Goal: Task Accomplishment & Management: Use online tool/utility

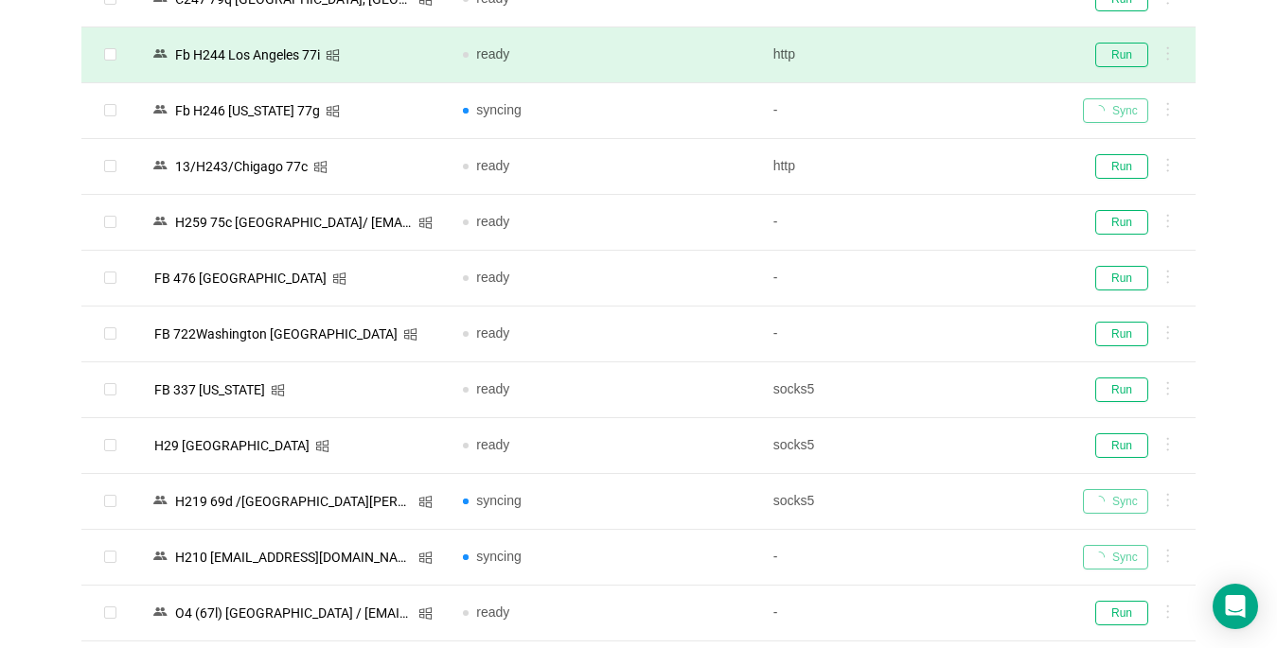
scroll to position [374, 0]
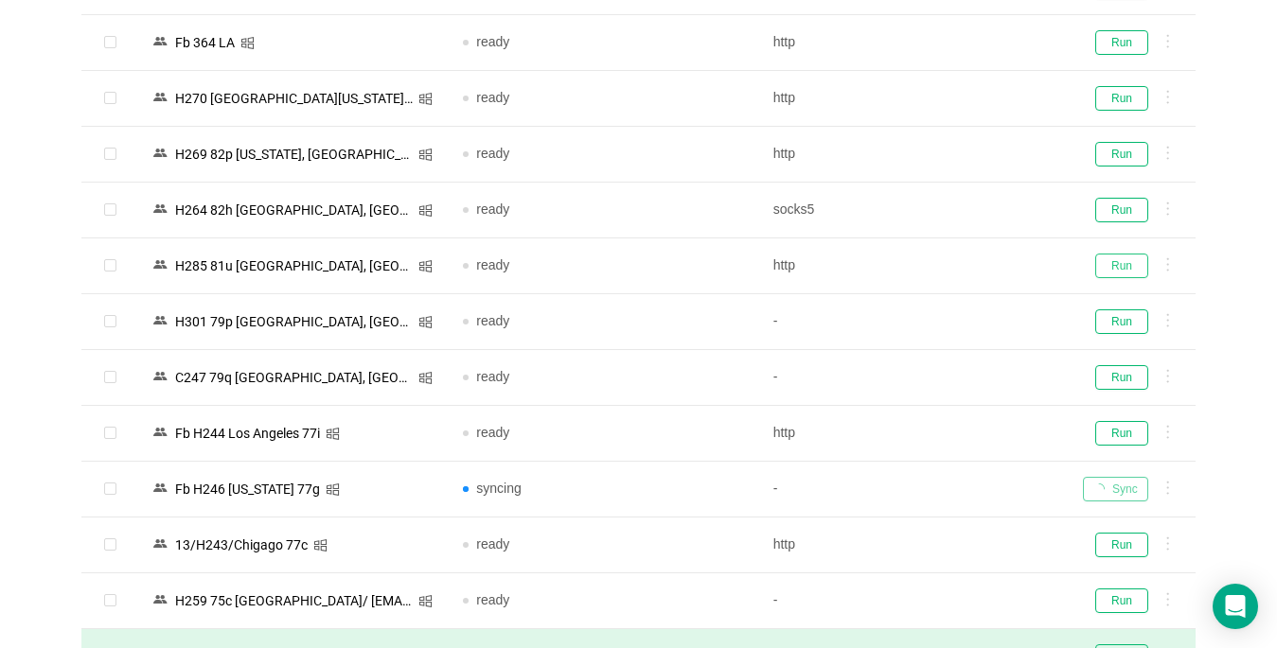
click at [1127, 265] on button "Run" at bounding box center [1121, 266] width 53 height 25
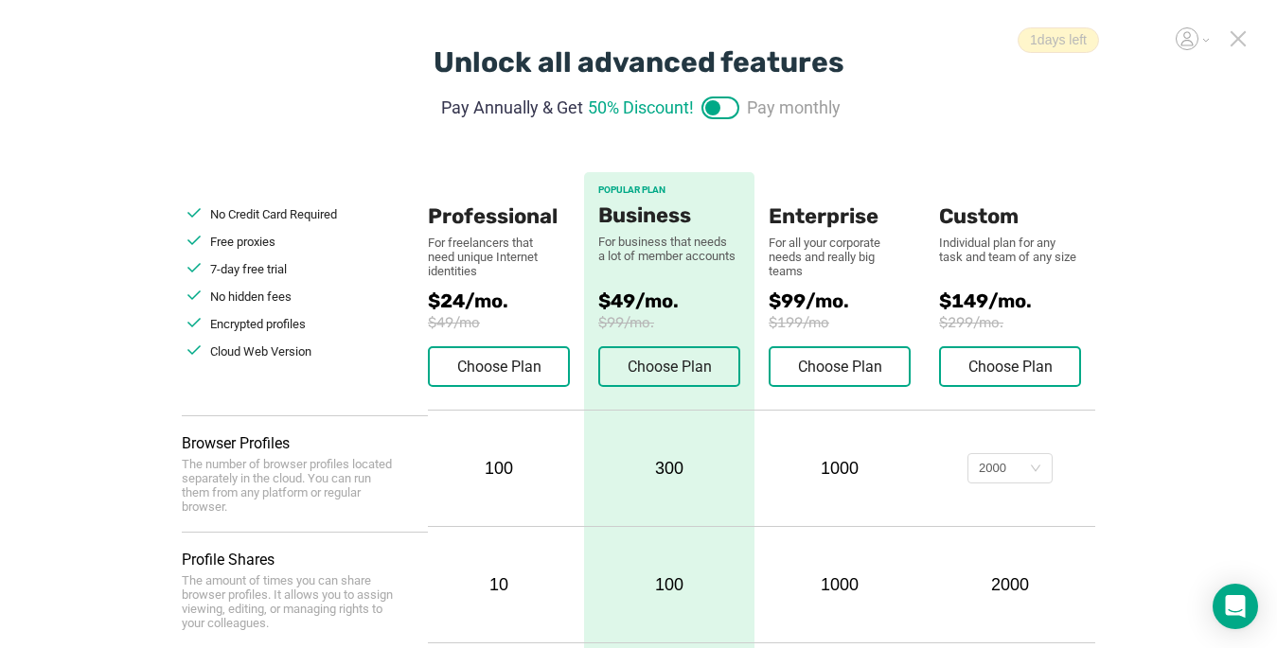
click at [1235, 35] on icon at bounding box center [1237, 38] width 13 height 13
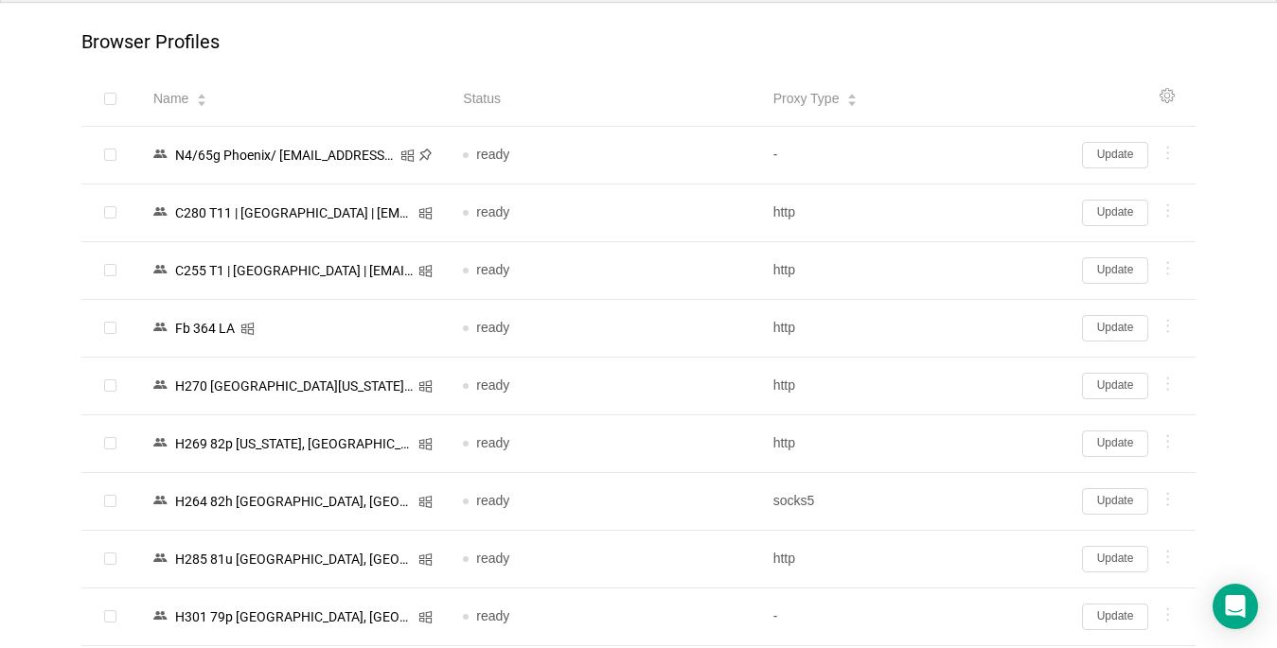
scroll to position [189, 0]
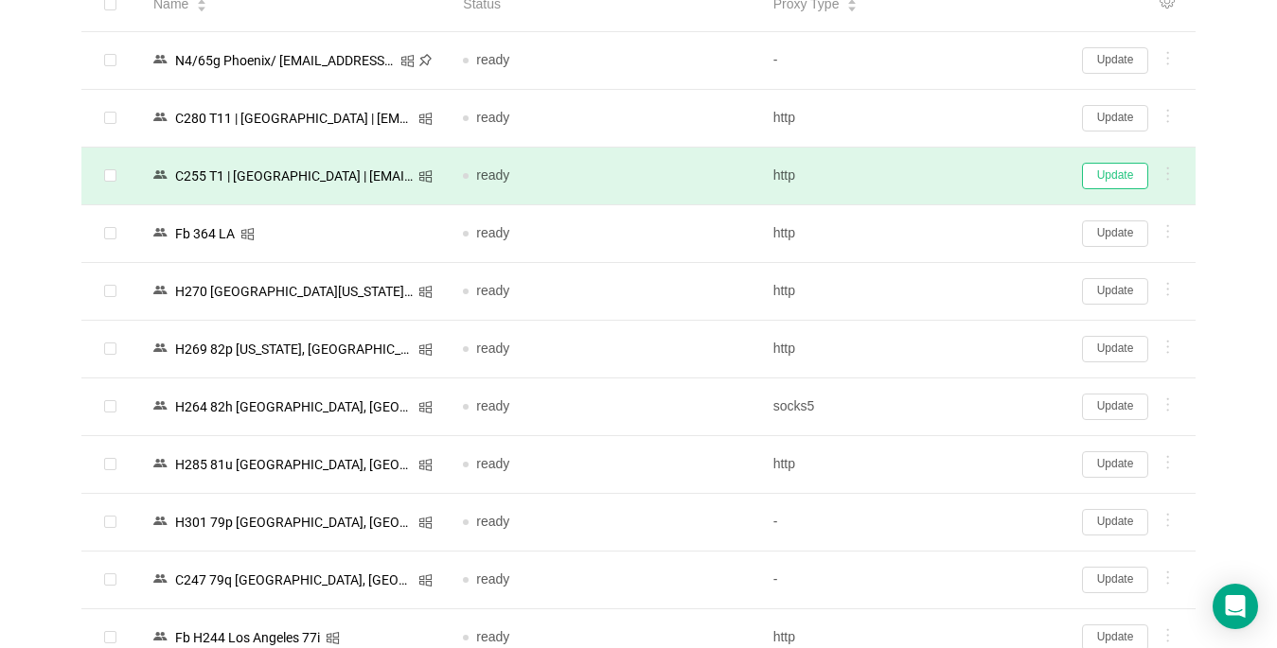
click at [1119, 173] on button "Update" at bounding box center [1115, 176] width 66 height 27
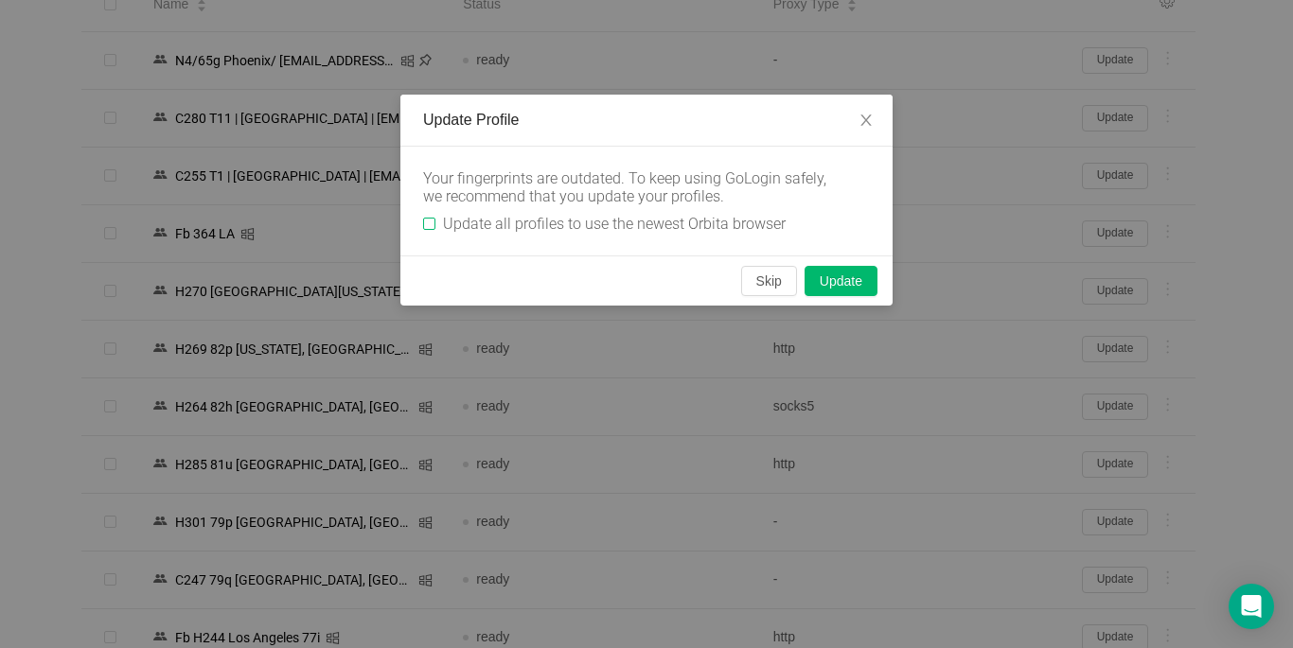
click at [424, 221] on input "Update all profiles to use the newest Orbita browser" at bounding box center [429, 224] width 12 height 12
checkbox input "true"
click at [790, 291] on button "Skip" at bounding box center [769, 281] width 56 height 30
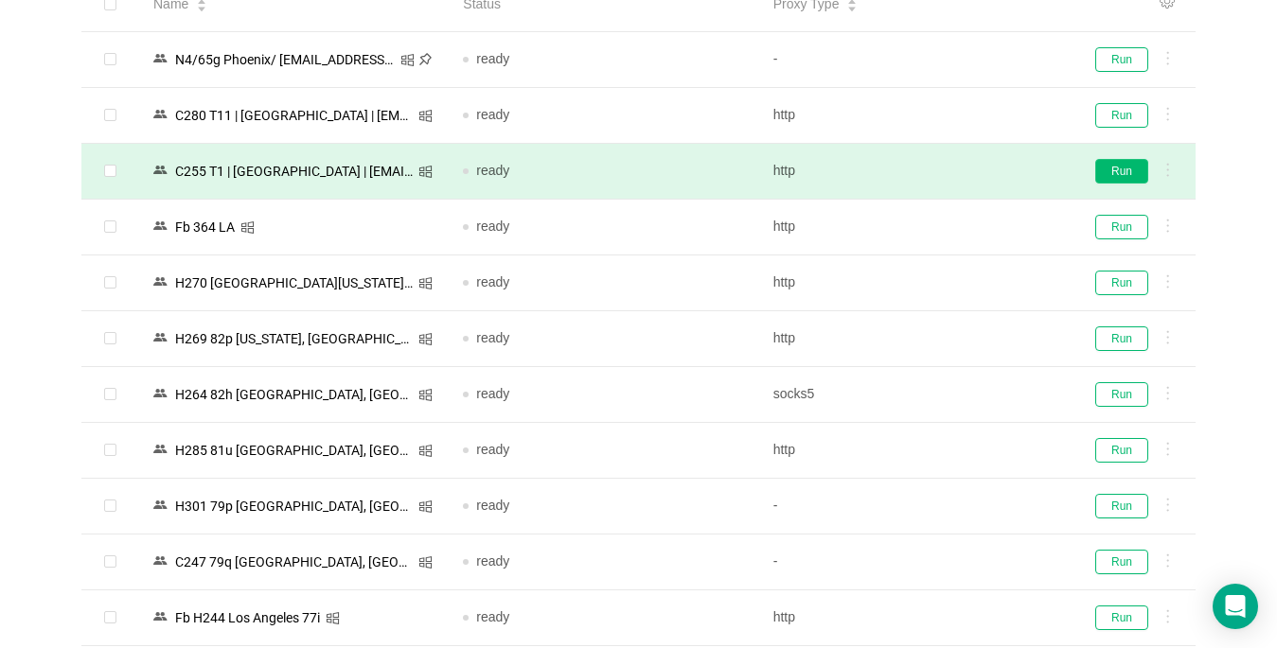
click at [1106, 174] on button "Run" at bounding box center [1121, 171] width 53 height 25
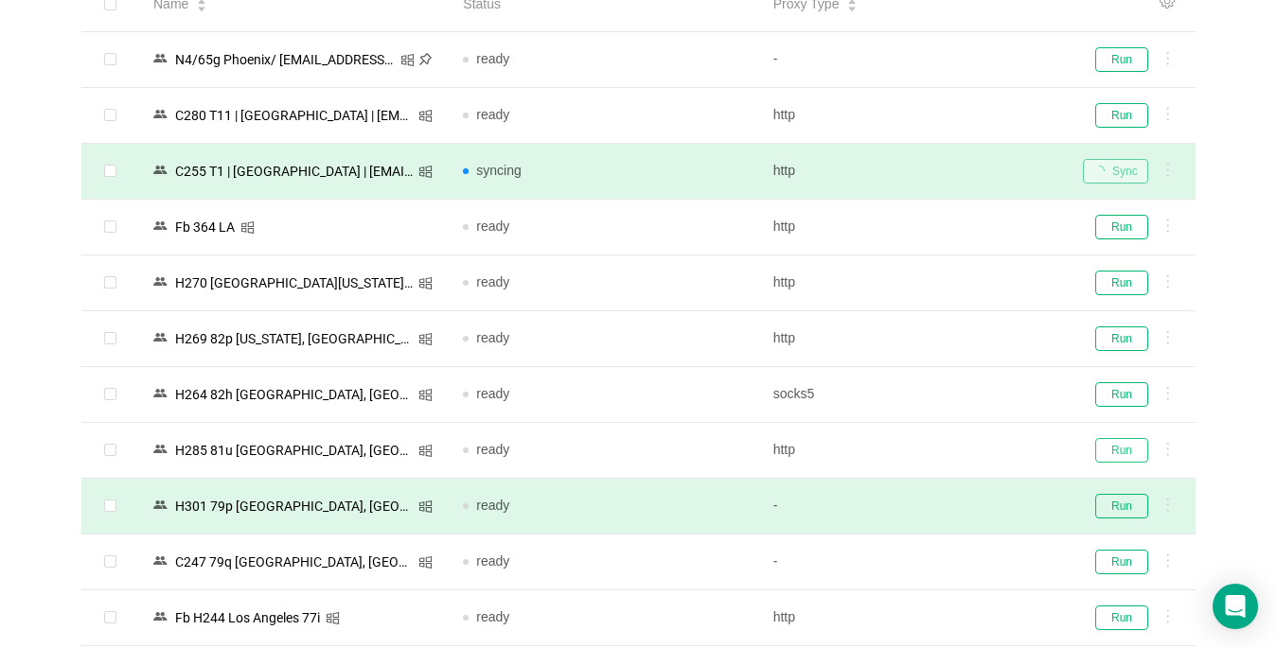
drag, startPoint x: 1113, startPoint y: 451, endPoint x: 1112, endPoint y: 484, distance: 33.1
click at [1112, 450] on button "Run" at bounding box center [1121, 450] width 53 height 25
click at [1120, 504] on button "Run" at bounding box center [1121, 506] width 53 height 25
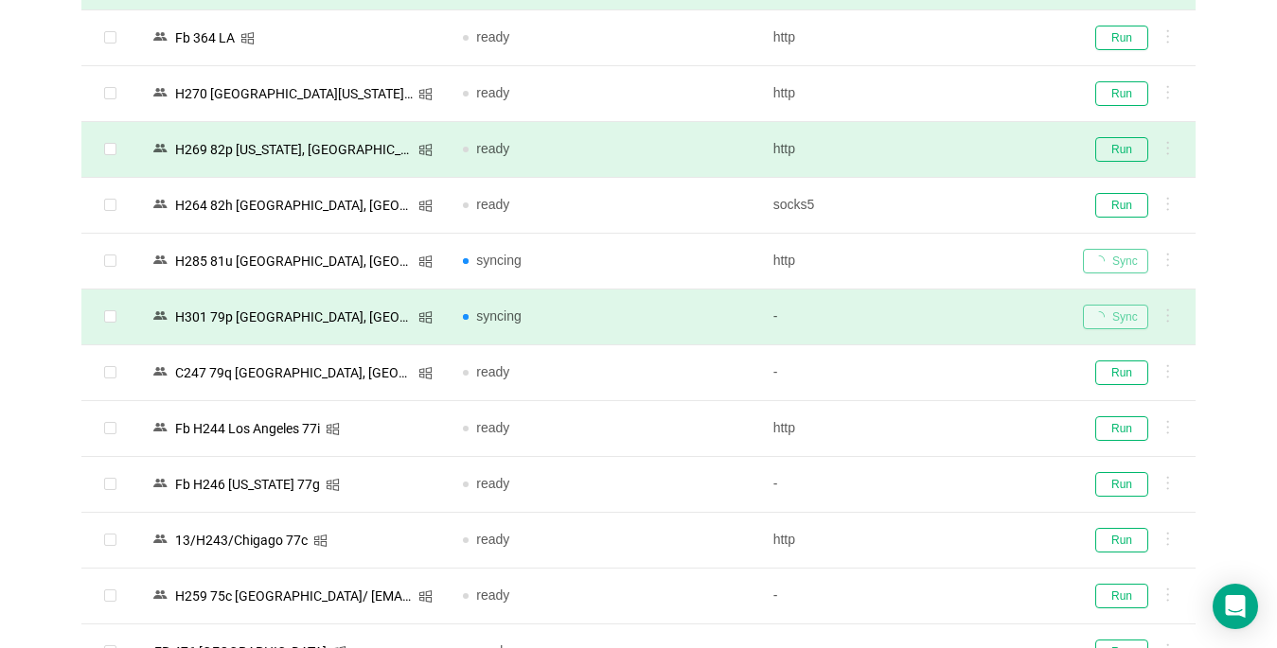
scroll to position [473, 0]
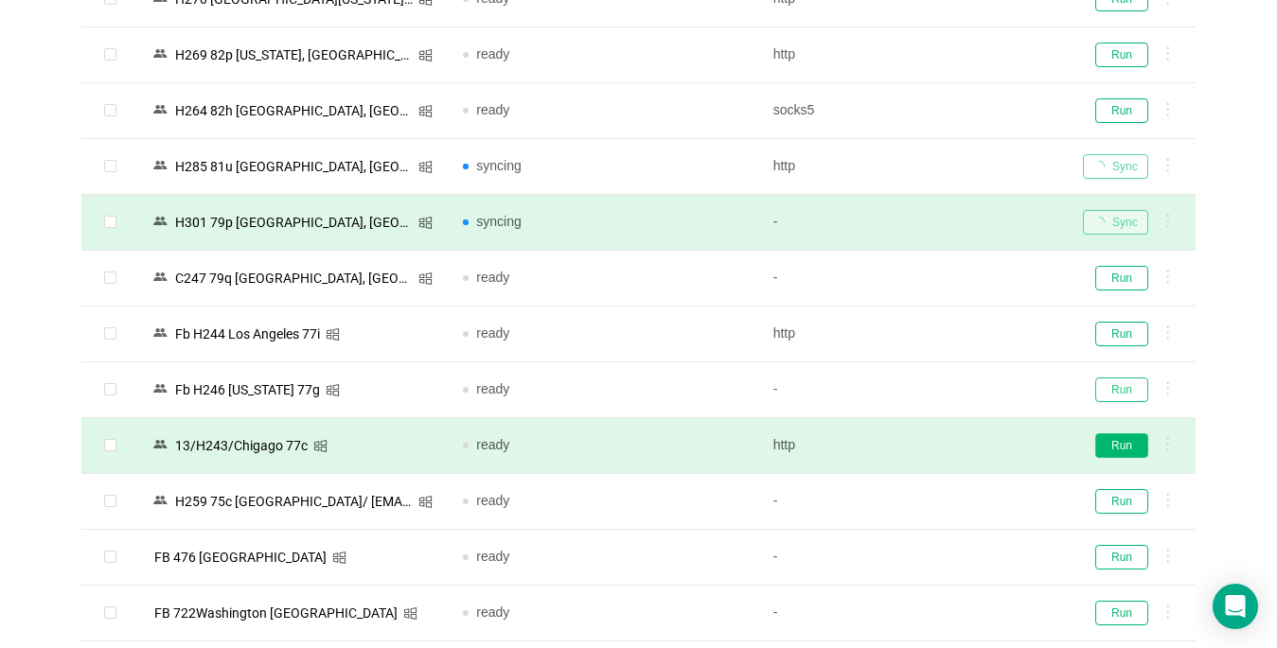
drag, startPoint x: 1128, startPoint y: 387, endPoint x: 1118, endPoint y: 447, distance: 60.5
click at [1123, 387] on button "Run" at bounding box center [1121, 390] width 53 height 25
click at [1118, 447] on button "Run" at bounding box center [1121, 446] width 53 height 25
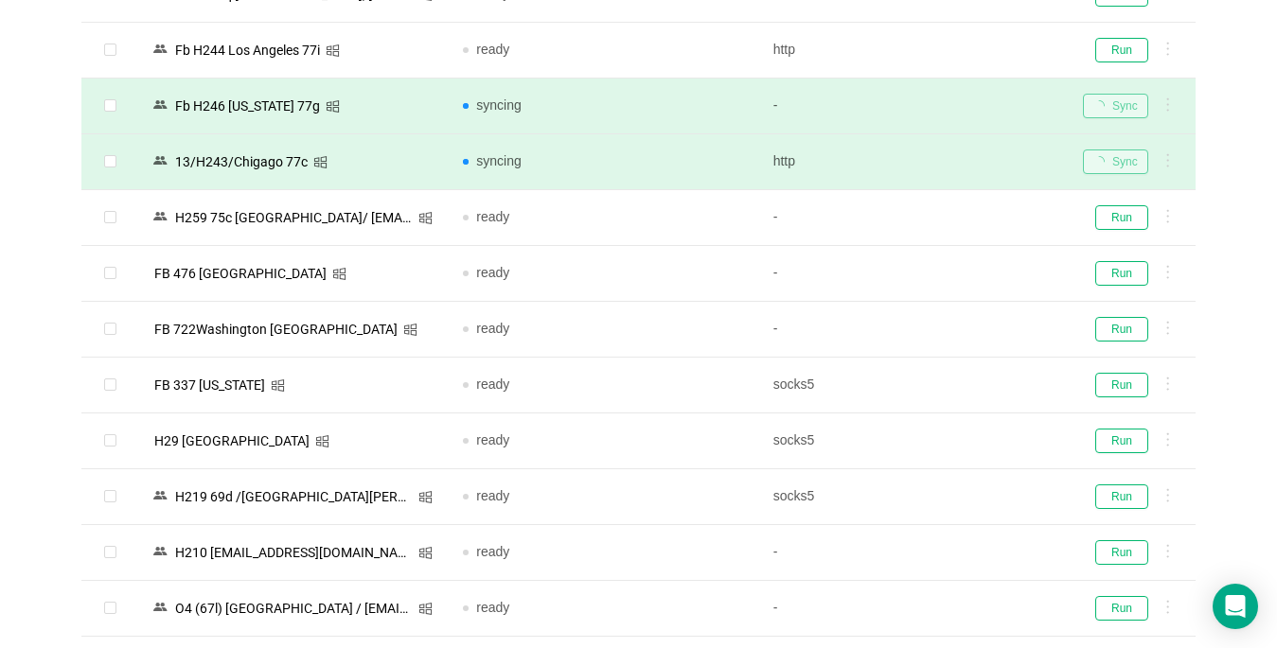
scroll to position [852, 0]
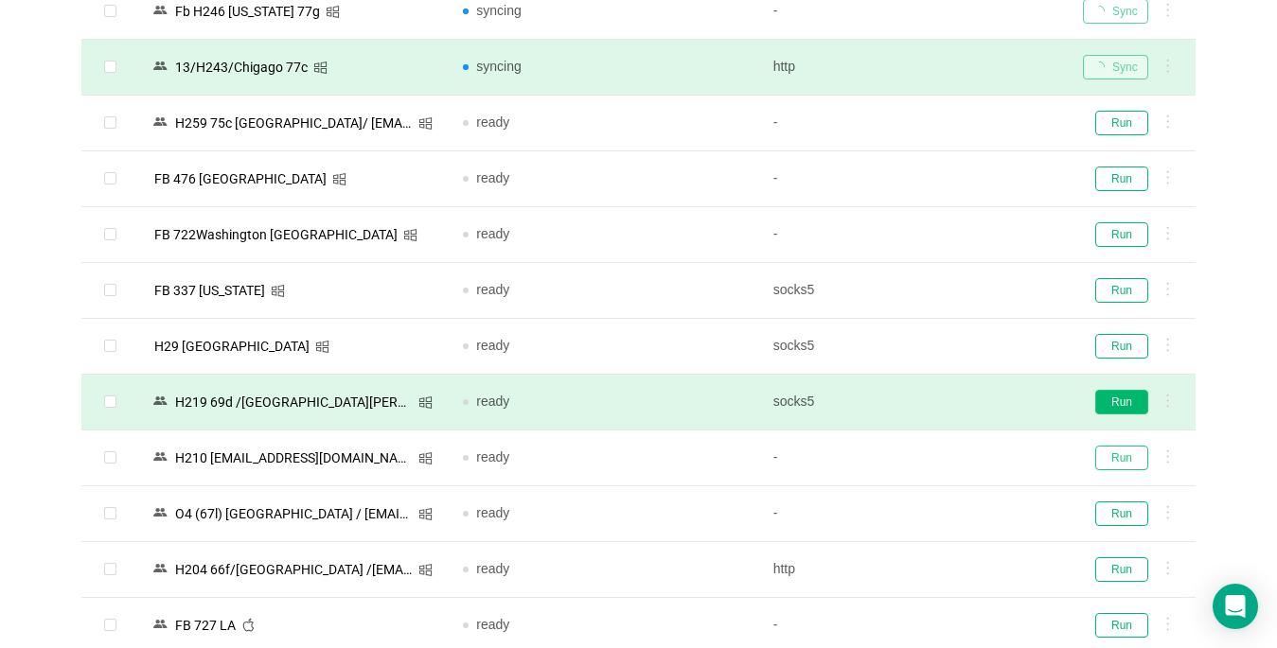
drag, startPoint x: 1120, startPoint y: 452, endPoint x: 1107, endPoint y: 398, distance: 55.3
click at [1122, 453] on button "Run" at bounding box center [1121, 458] width 53 height 25
click at [1107, 398] on button "Run" at bounding box center [1121, 402] width 53 height 25
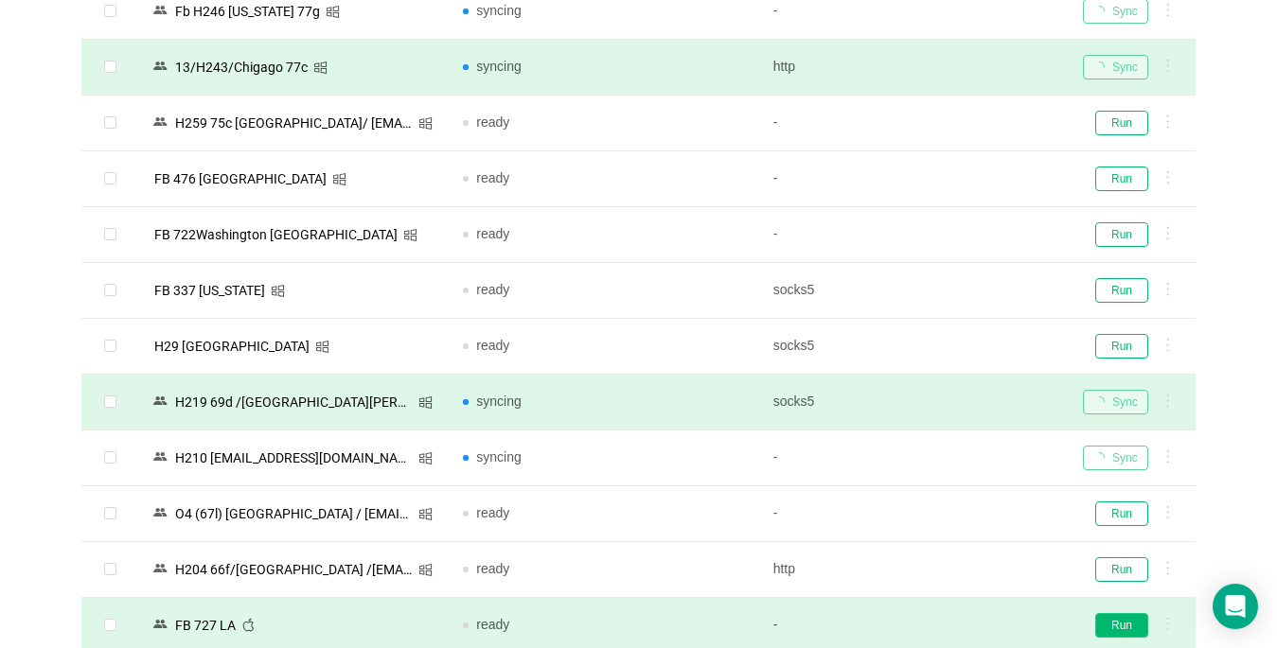
scroll to position [1230, 0]
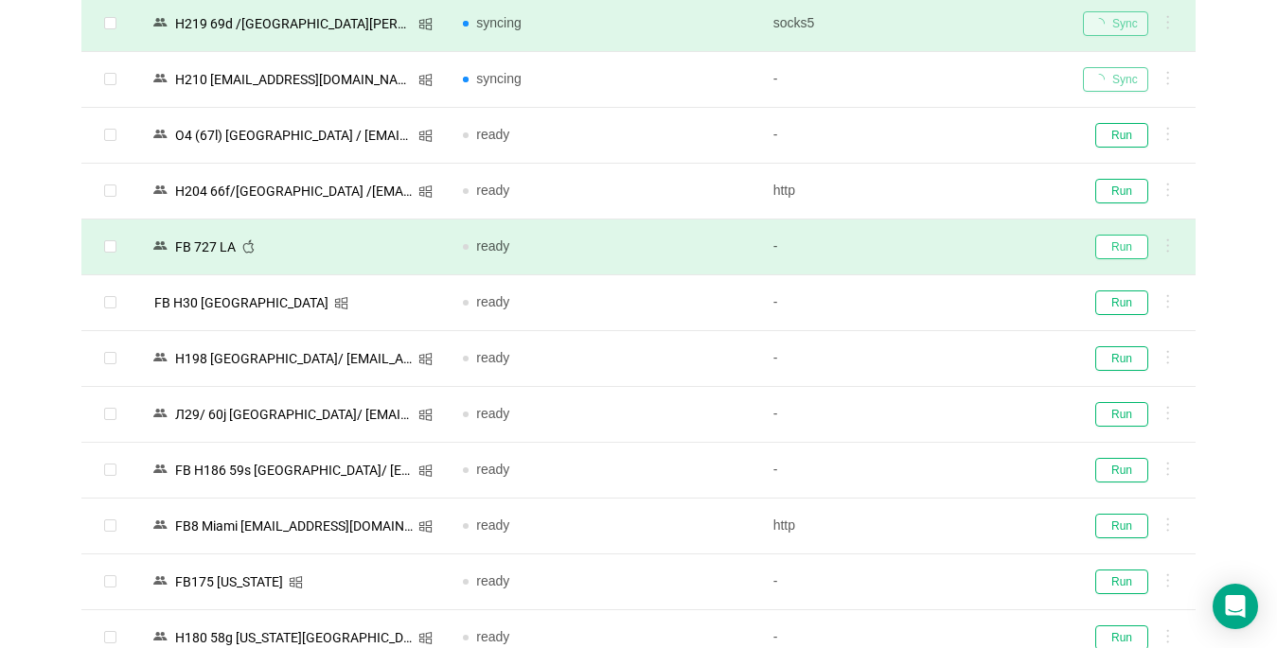
click at [1113, 245] on button "Run" at bounding box center [1121, 247] width 53 height 25
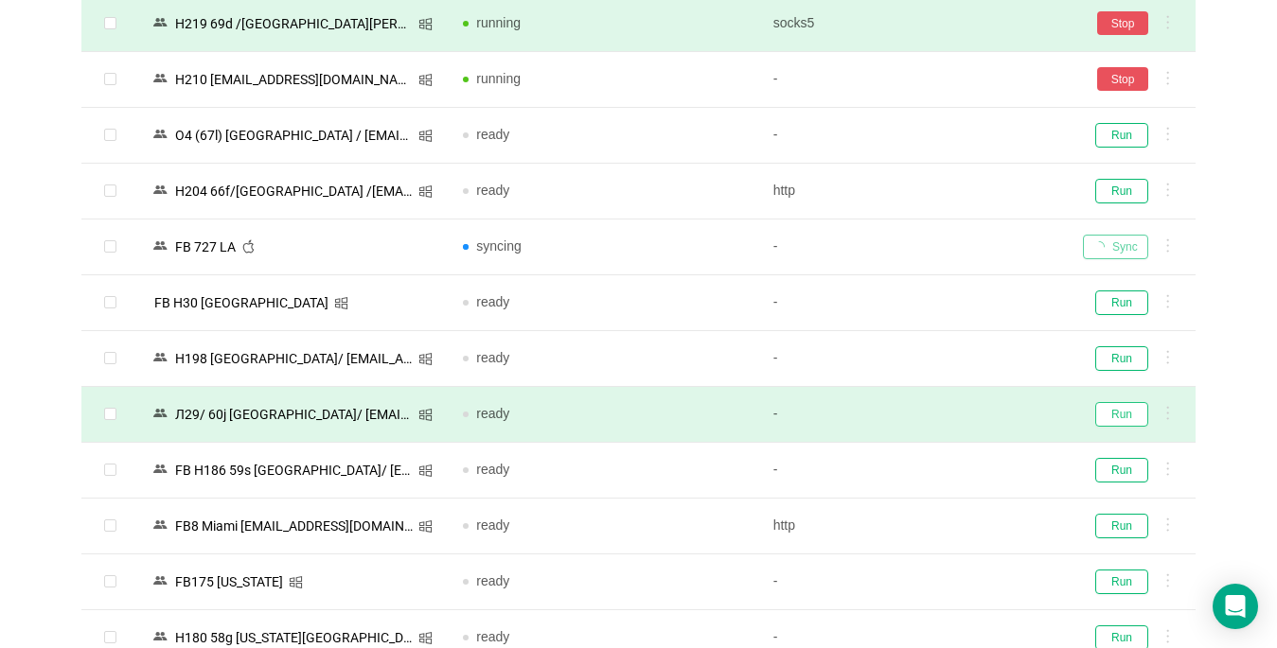
click at [1126, 406] on button "Run" at bounding box center [1121, 414] width 53 height 25
click at [1106, 535] on button "Run" at bounding box center [1121, 526] width 53 height 25
click at [1113, 578] on button "Run" at bounding box center [1121, 582] width 53 height 25
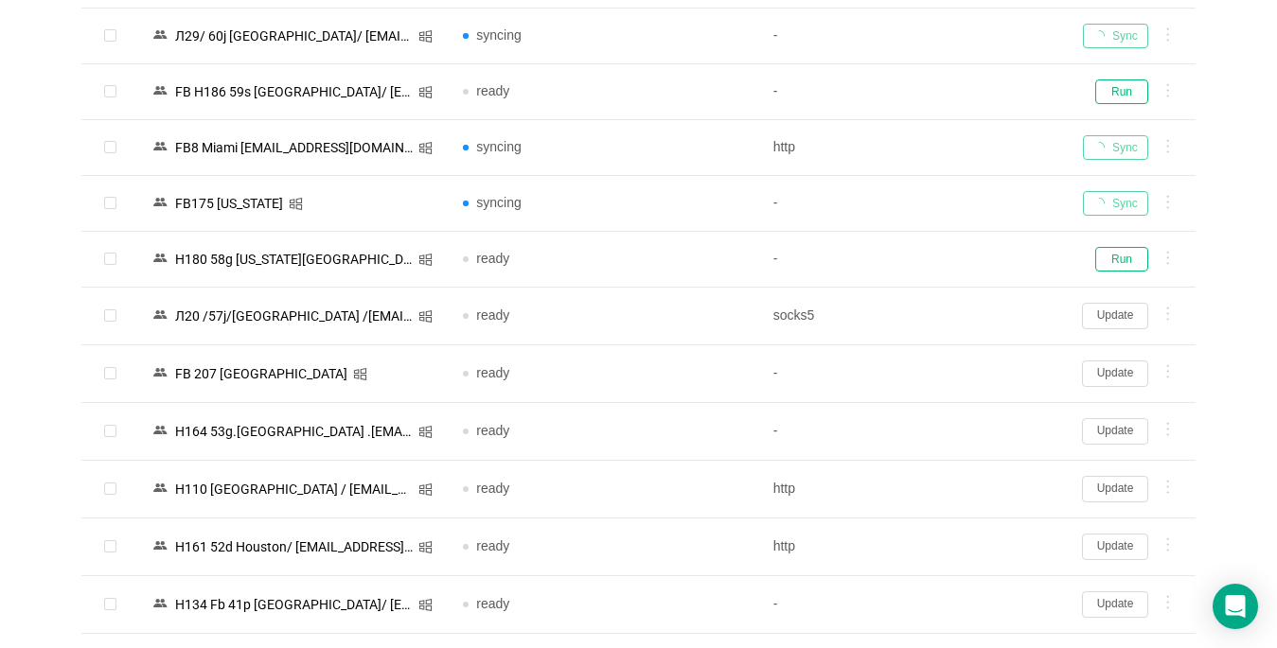
scroll to position [1893, 0]
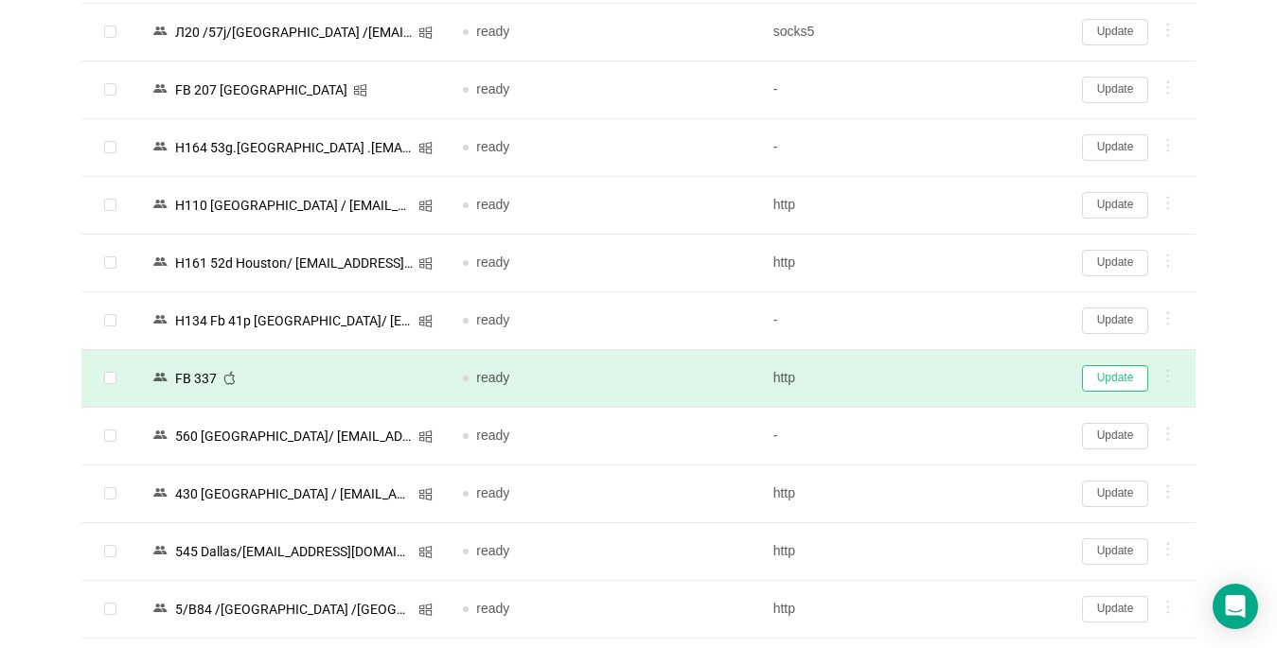
click at [1118, 376] on button "Update" at bounding box center [1115, 378] width 66 height 27
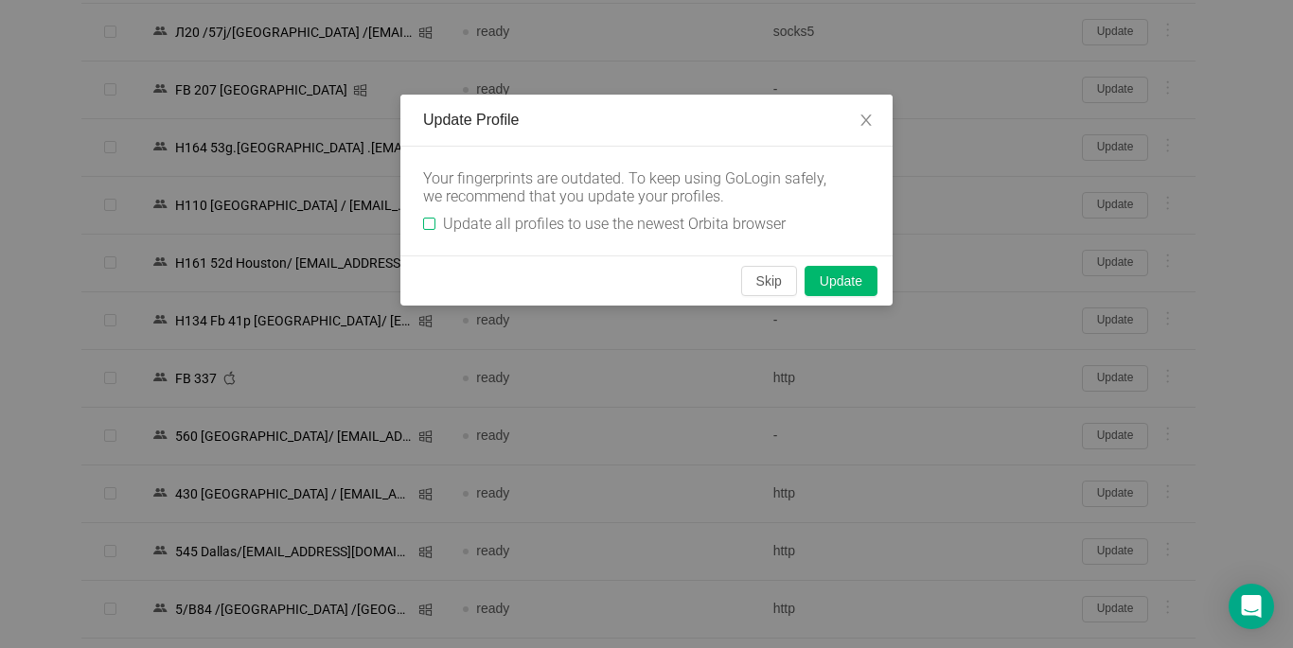
click at [430, 221] on input "Update all profiles to use the newest Orbita browser" at bounding box center [429, 224] width 12 height 12
checkbox input "true"
click at [760, 286] on button "Skip" at bounding box center [769, 281] width 56 height 30
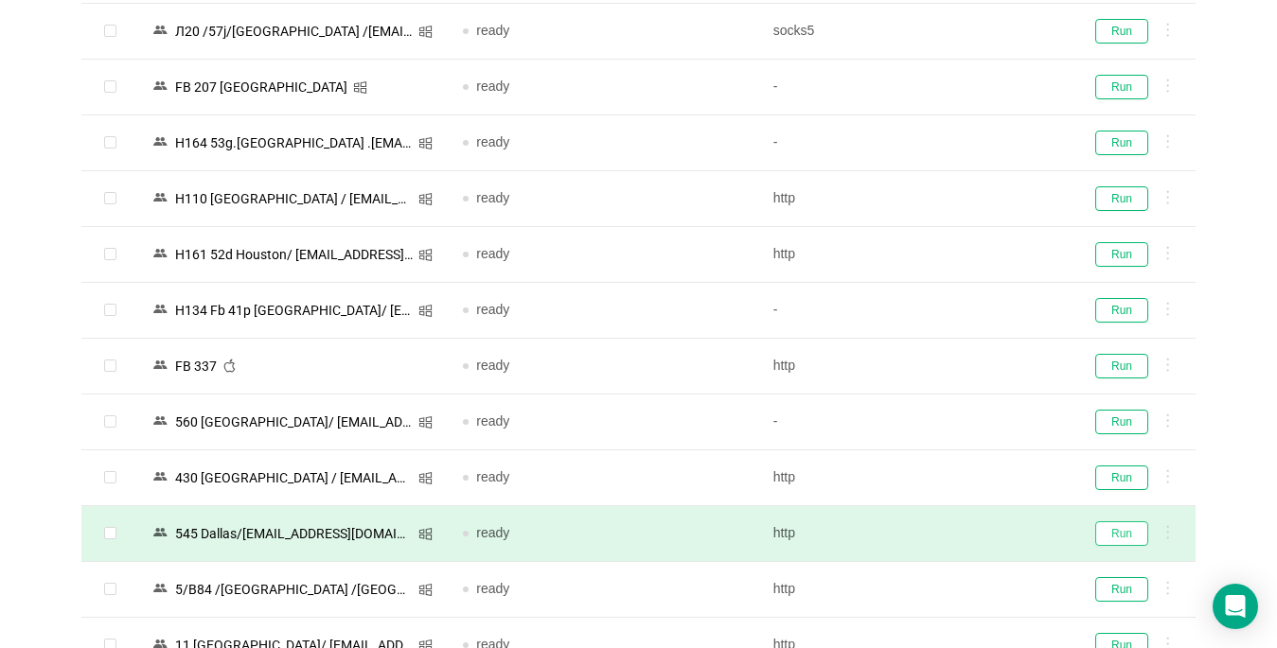
click at [1132, 529] on button "Run" at bounding box center [1121, 534] width 53 height 25
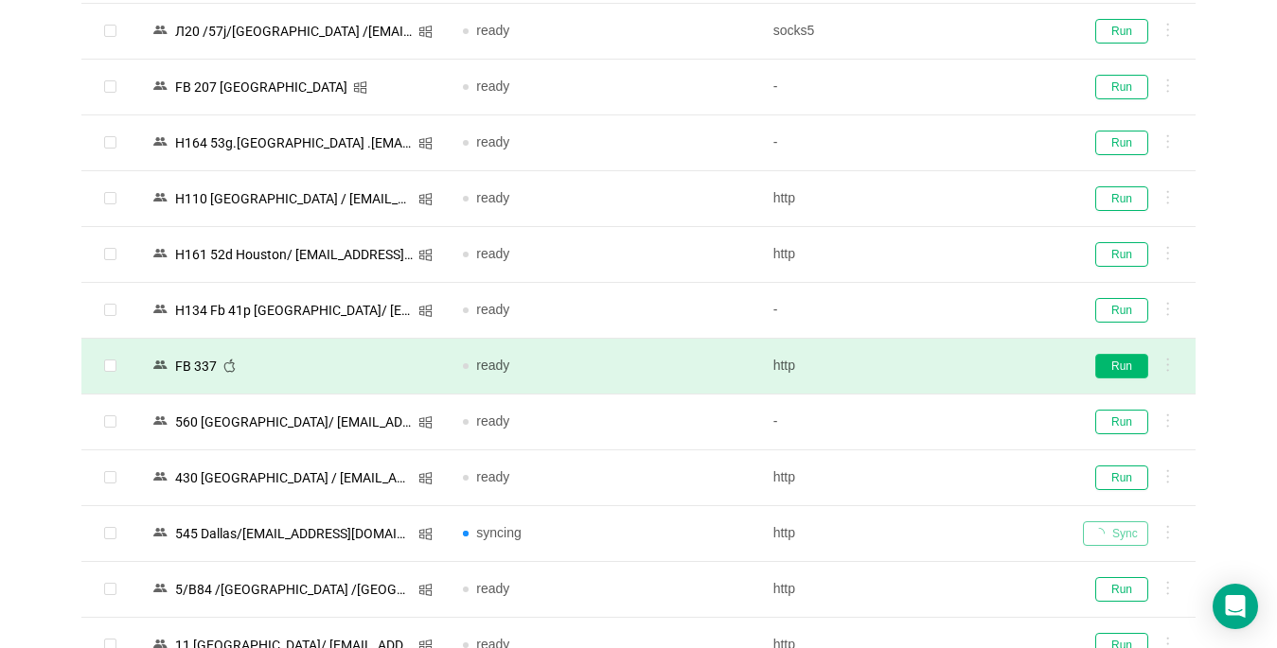
click at [1119, 366] on button "Run" at bounding box center [1121, 366] width 53 height 25
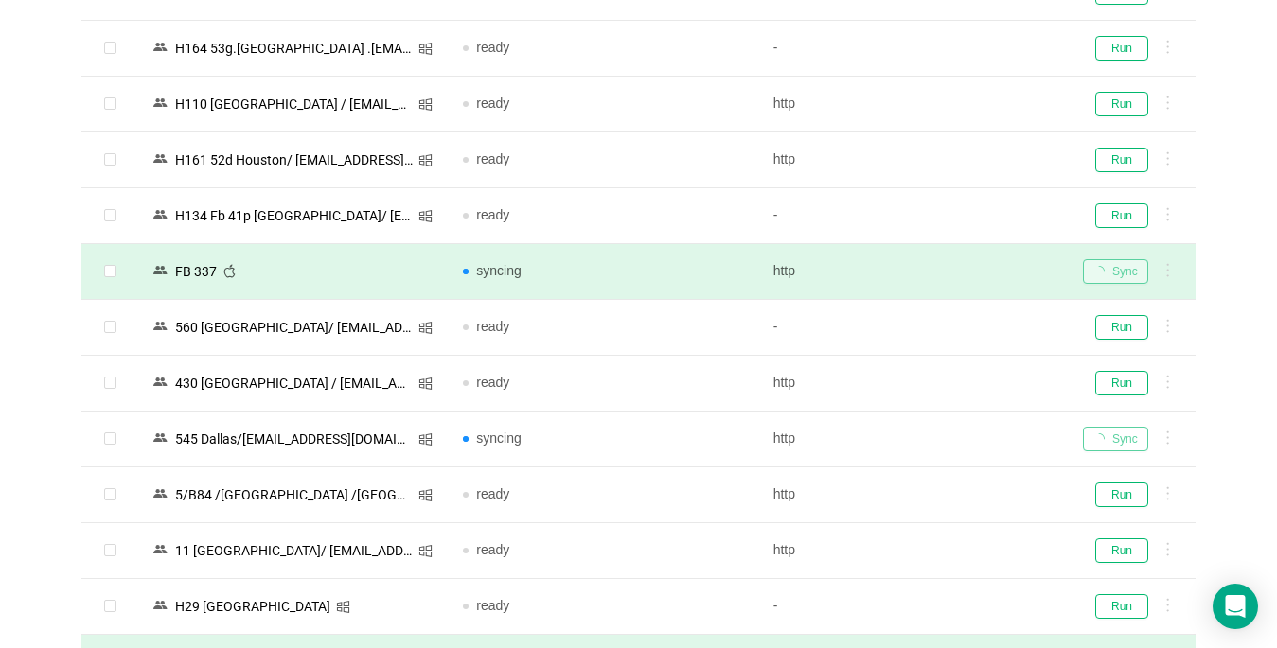
scroll to position [2082, 0]
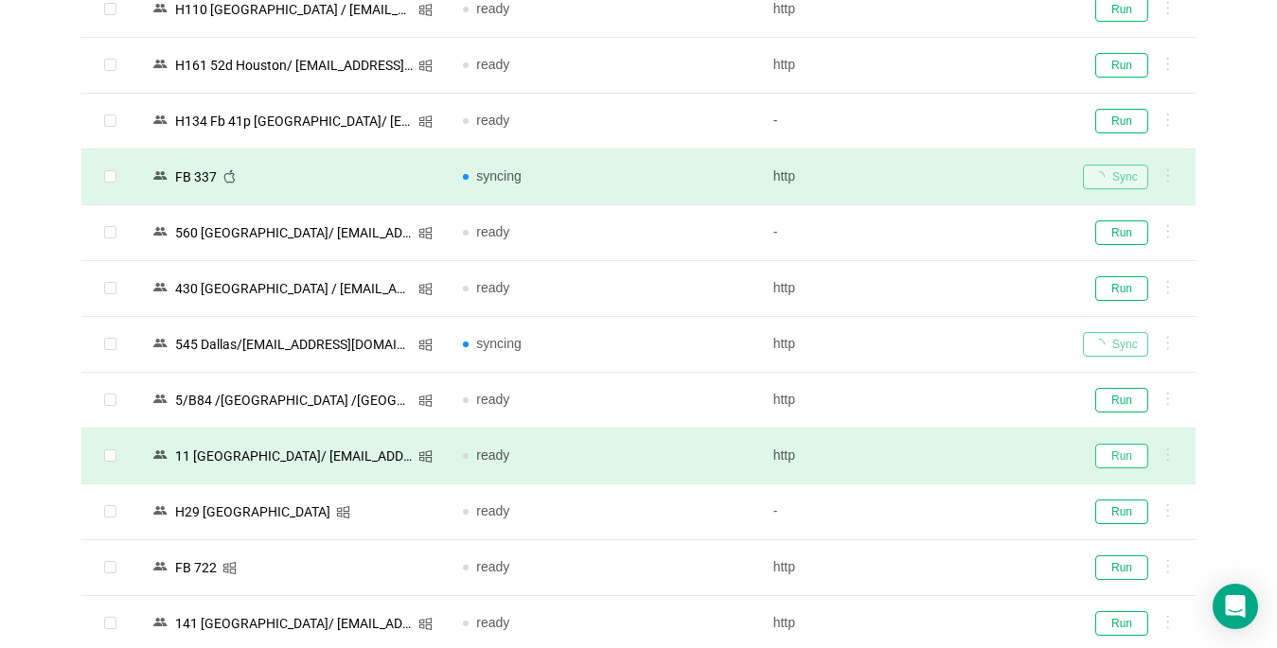
drag, startPoint x: 1124, startPoint y: 454, endPoint x: 600, endPoint y: 427, distance: 525.1
click at [1124, 455] on button "Run" at bounding box center [1121, 456] width 53 height 25
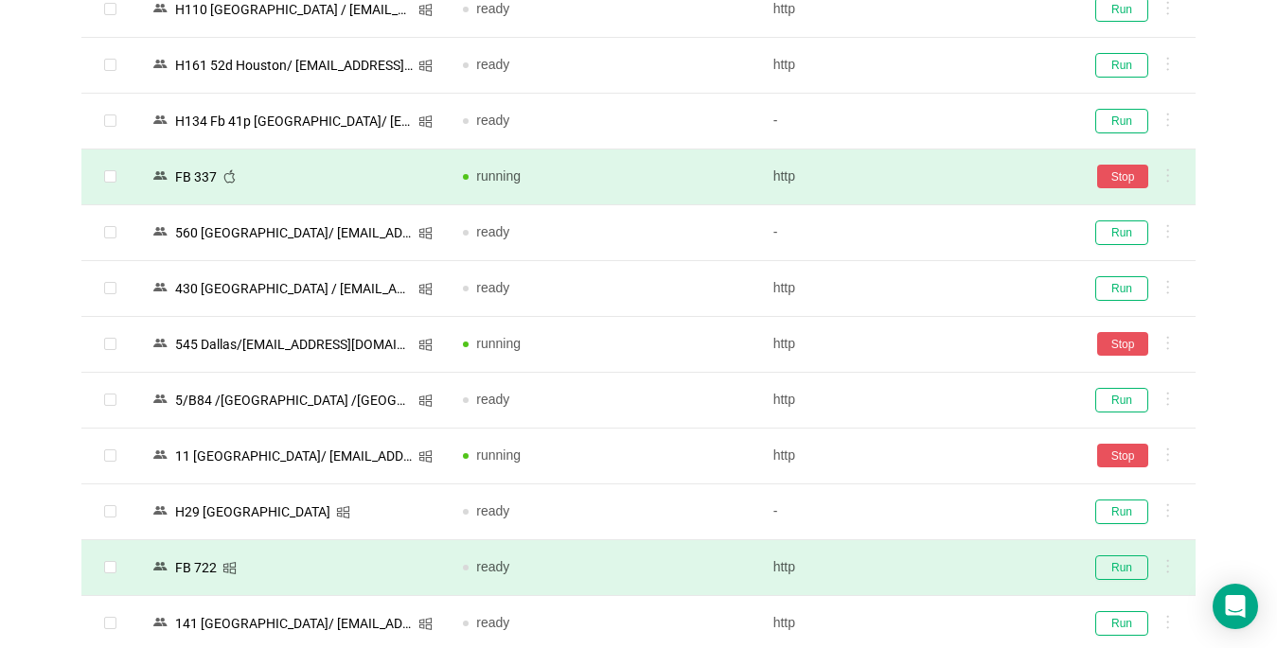
scroll to position [2272, 0]
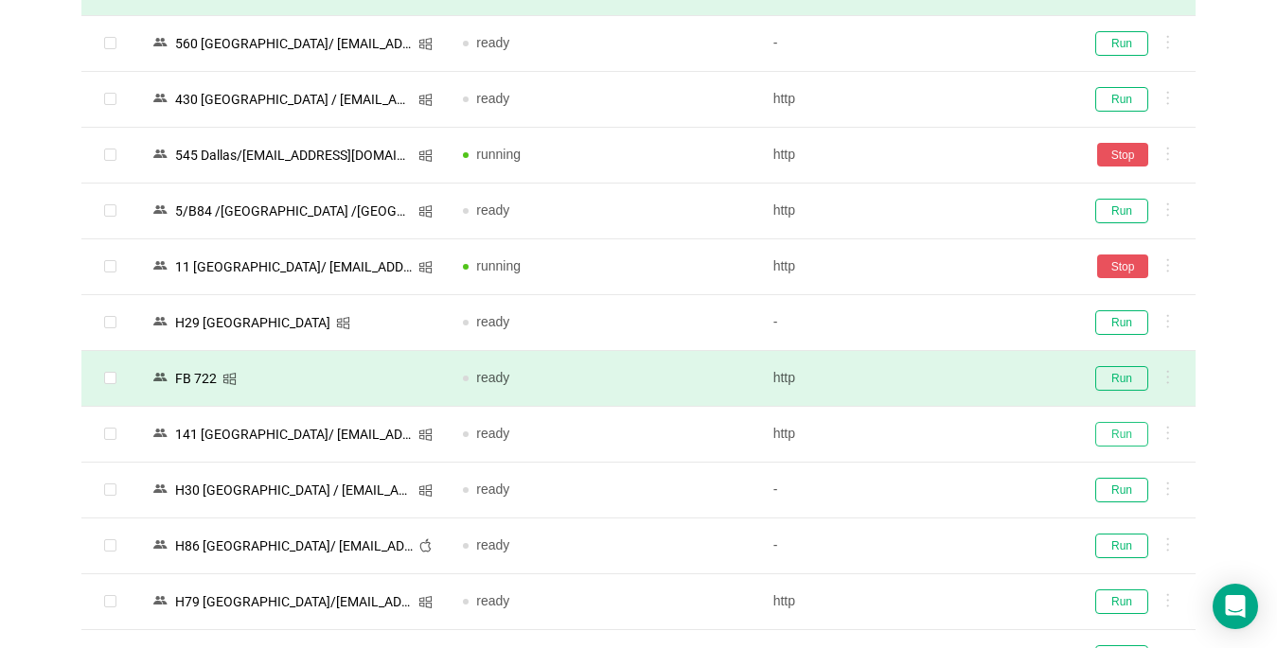
click at [1122, 434] on button "Run" at bounding box center [1121, 434] width 53 height 25
click at [1108, 374] on button "Run" at bounding box center [1121, 378] width 53 height 25
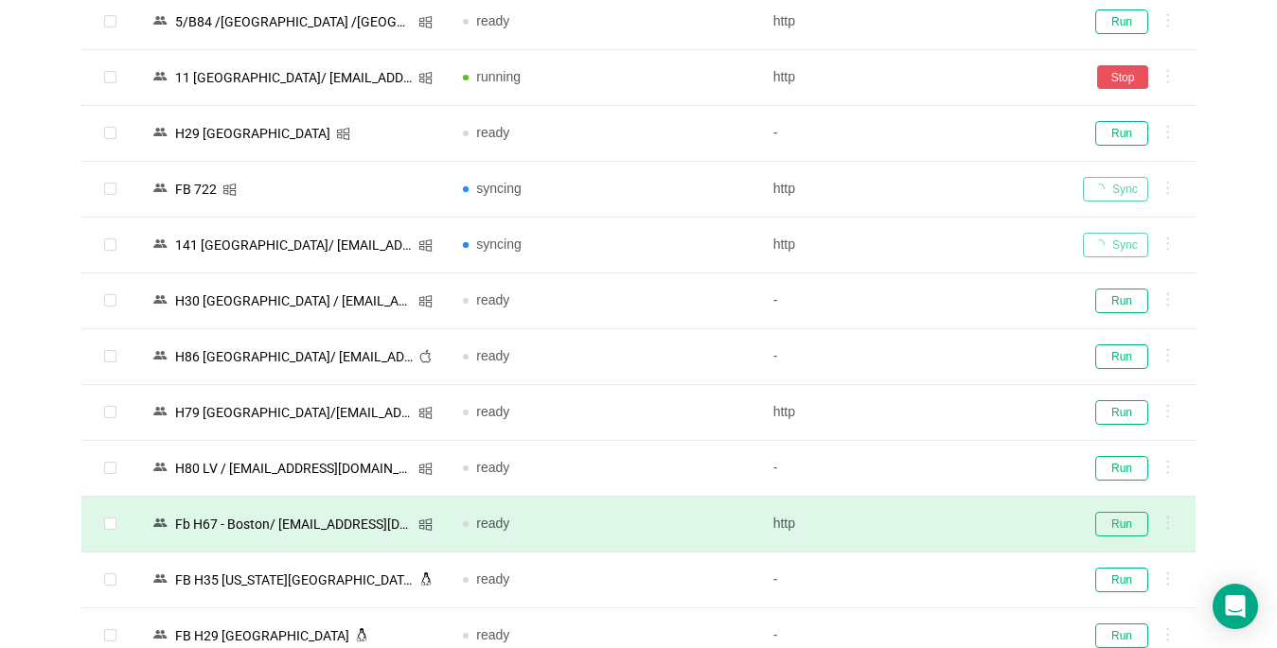
scroll to position [2556, 0]
